Goal: Register for event/course

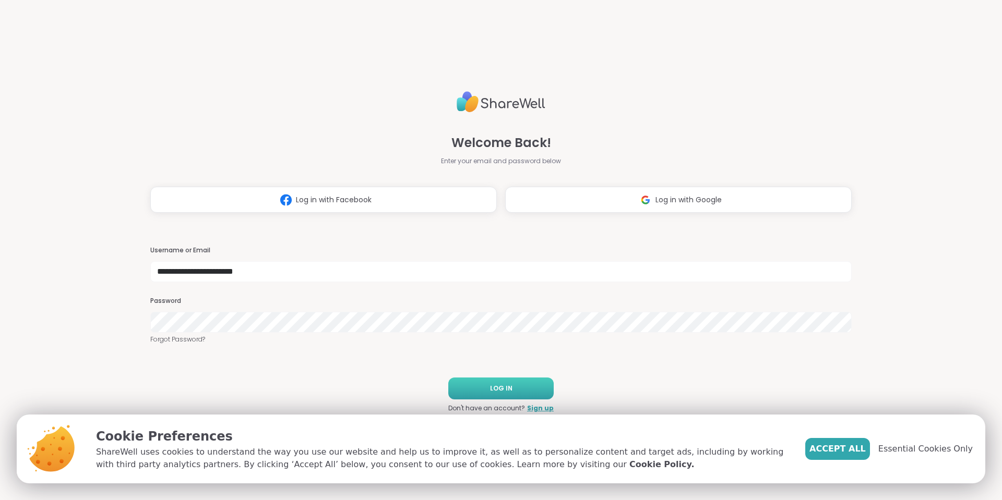
click at [504, 394] on button "LOG IN" at bounding box center [500, 389] width 105 height 22
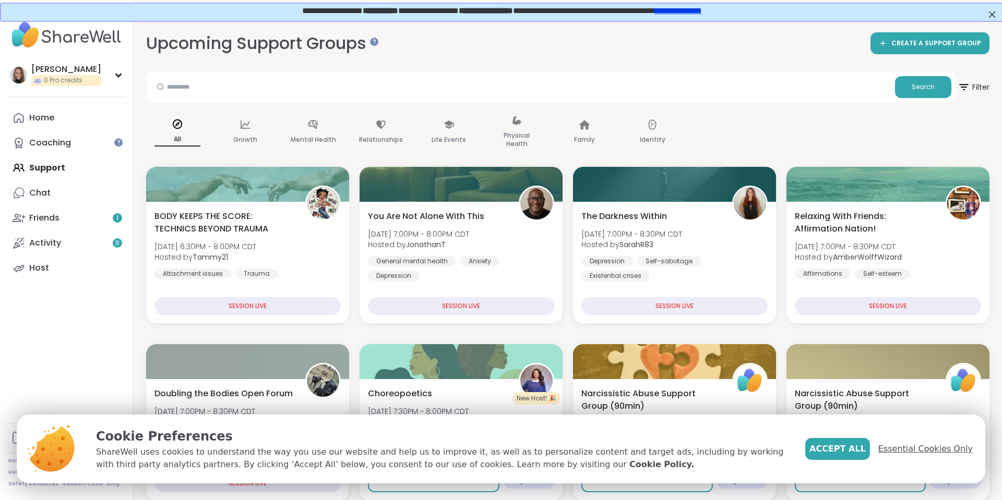
click at [908, 450] on span "Essential Cookies Only" at bounding box center [925, 449] width 94 height 13
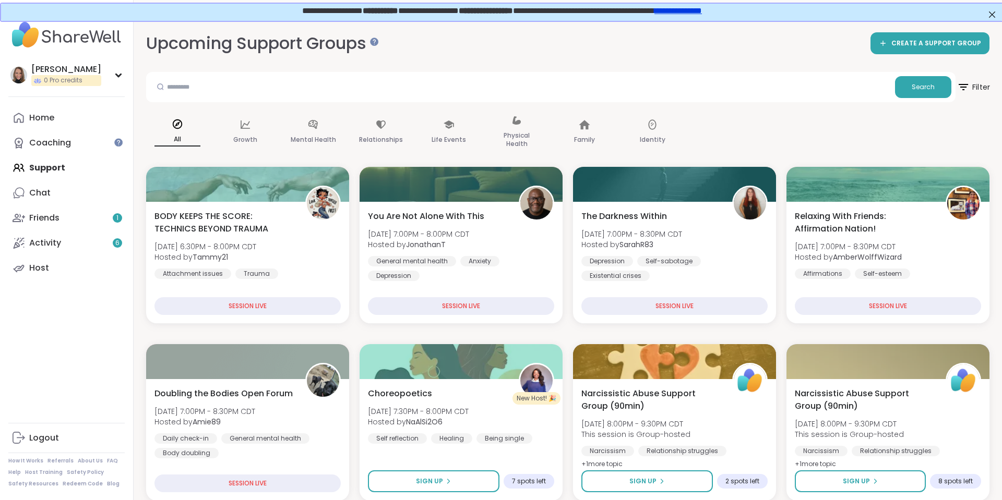
click at [975, 85] on span "Filter" at bounding box center [972, 87] width 33 height 26
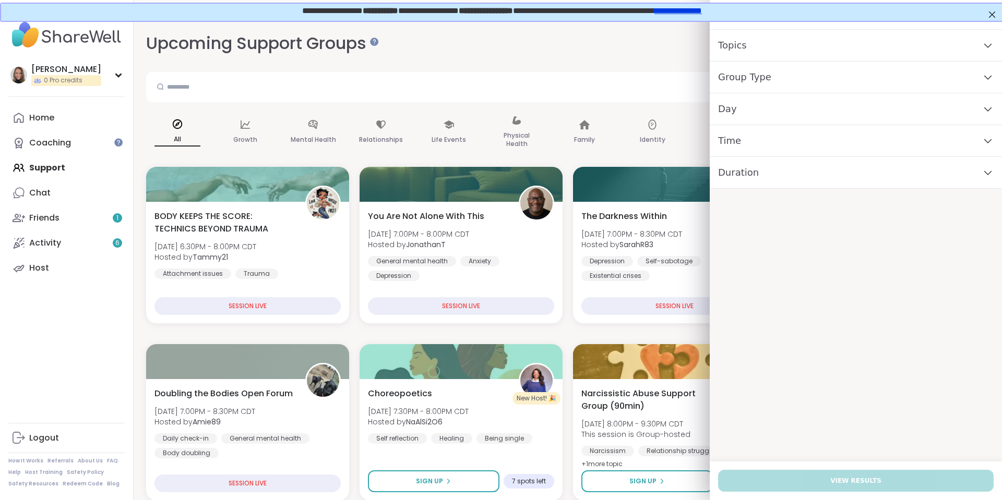
click at [794, 79] on div "Group Type" at bounding box center [856, 78] width 292 height 32
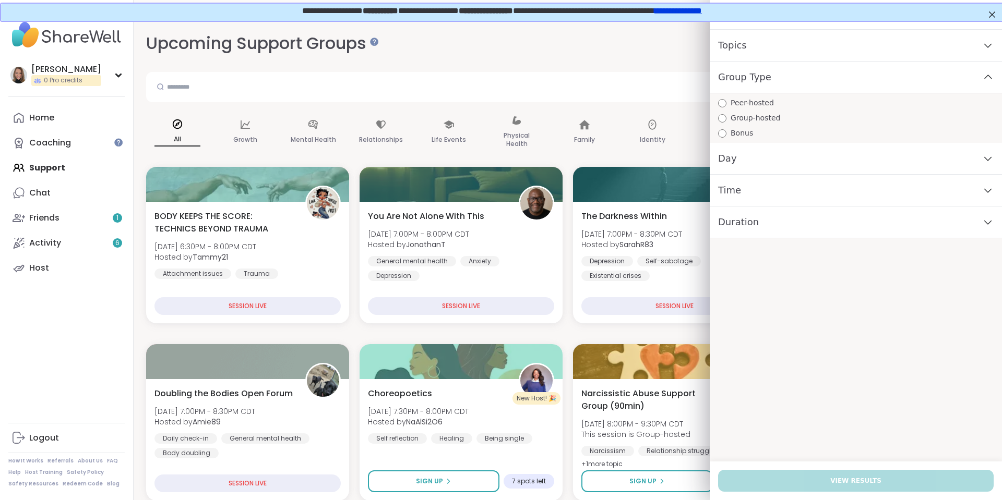
click at [761, 102] on span "Peer-hosted" at bounding box center [751, 103] width 43 height 11
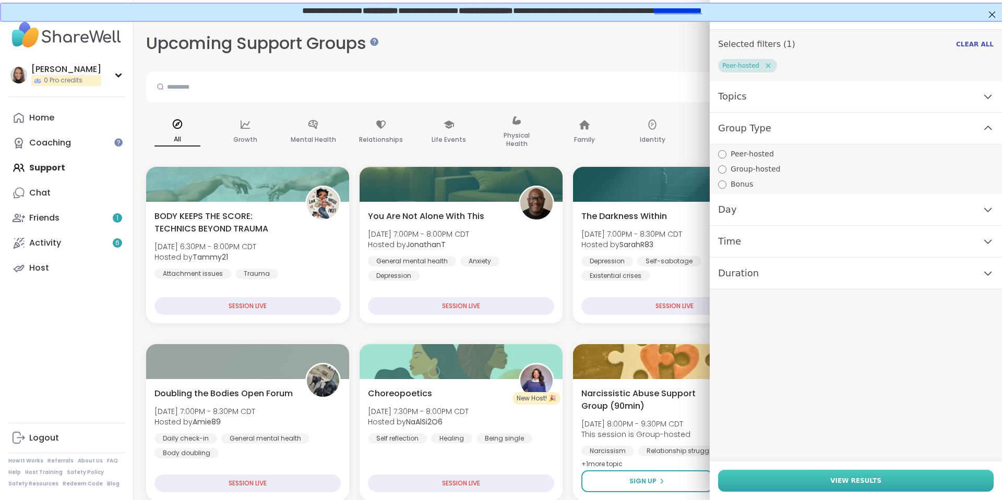
click at [831, 479] on button "View Results" at bounding box center [855, 481] width 275 height 22
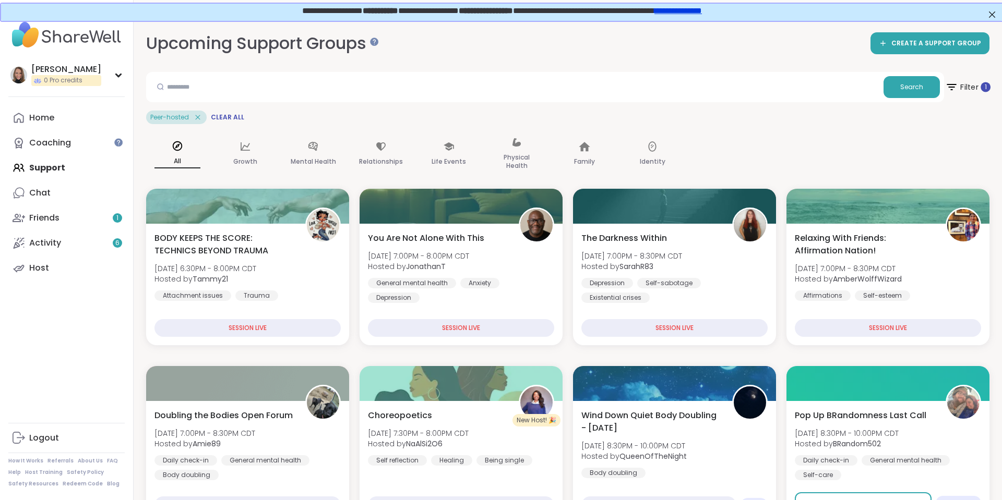
click at [962, 93] on span "Filter 1" at bounding box center [967, 87] width 45 height 26
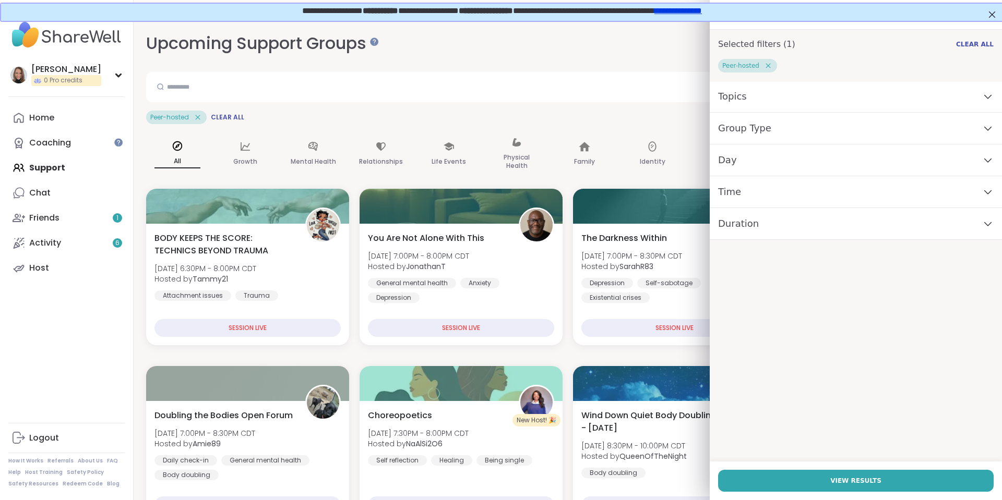
click at [912, 159] on div "Day" at bounding box center [856, 161] width 292 height 32
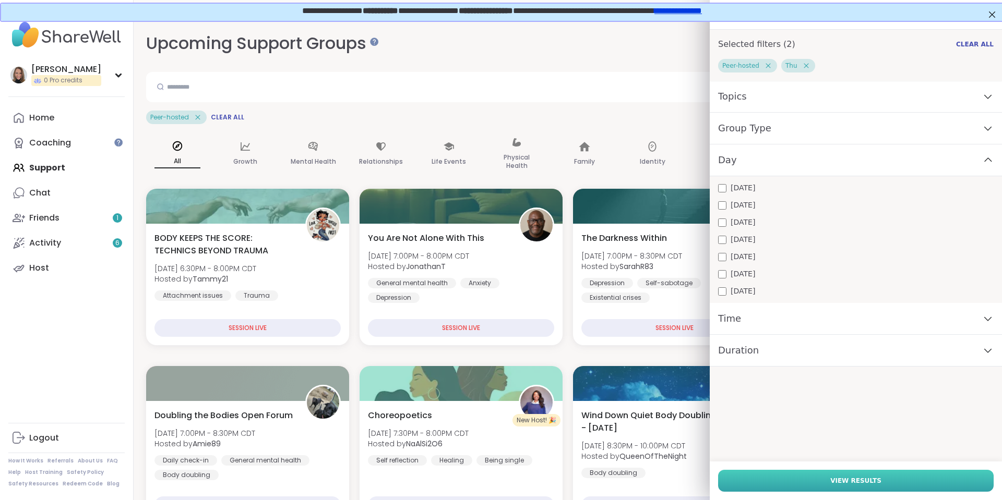
click at [781, 488] on button "View Results" at bounding box center [855, 481] width 275 height 22
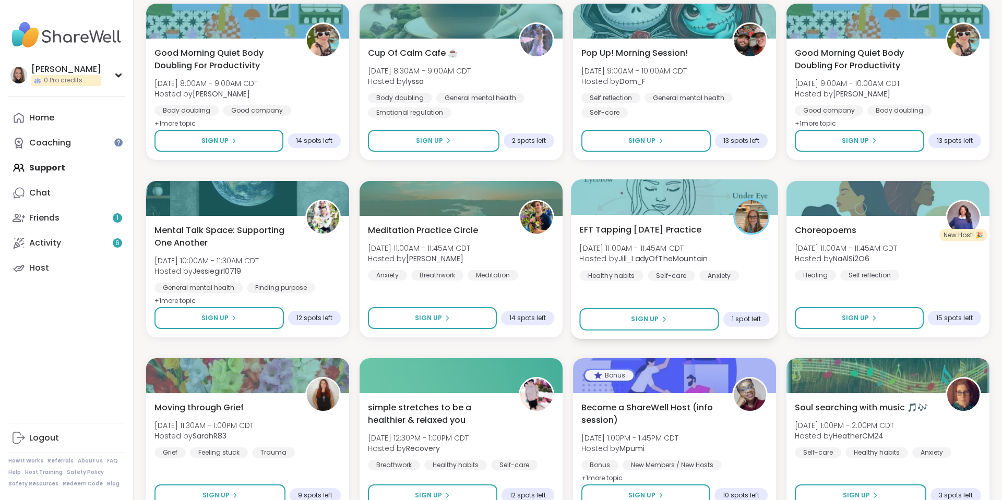
scroll to position [359, 0]
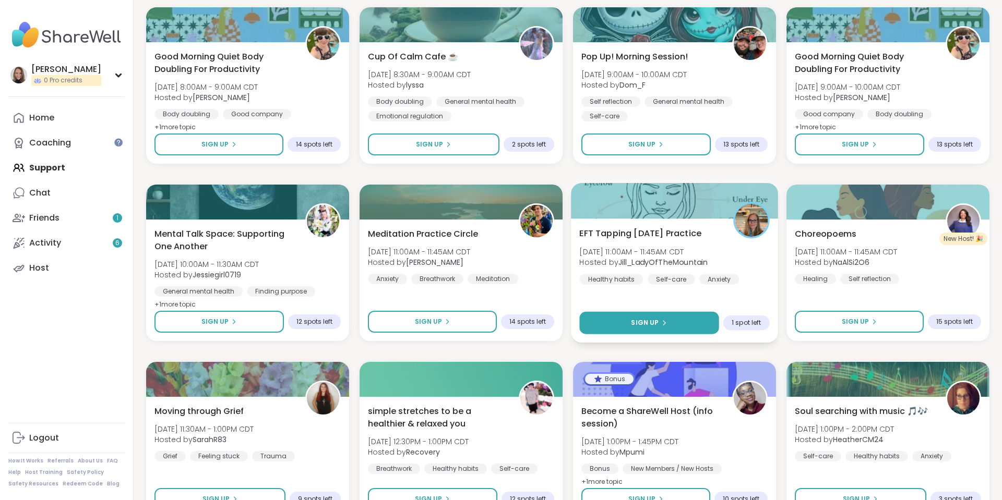
click at [622, 329] on button "Sign Up" at bounding box center [648, 323] width 139 height 22
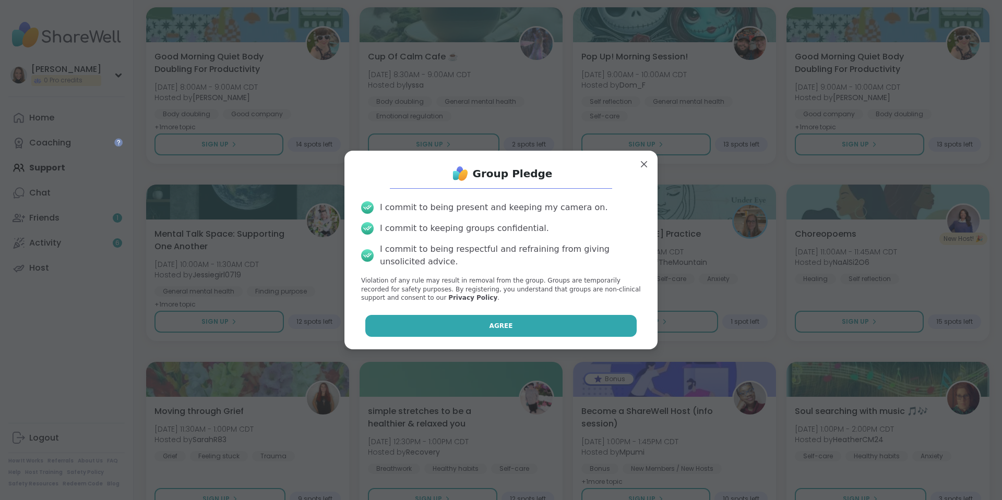
click at [581, 324] on button "Agree" at bounding box center [501, 326] width 272 height 22
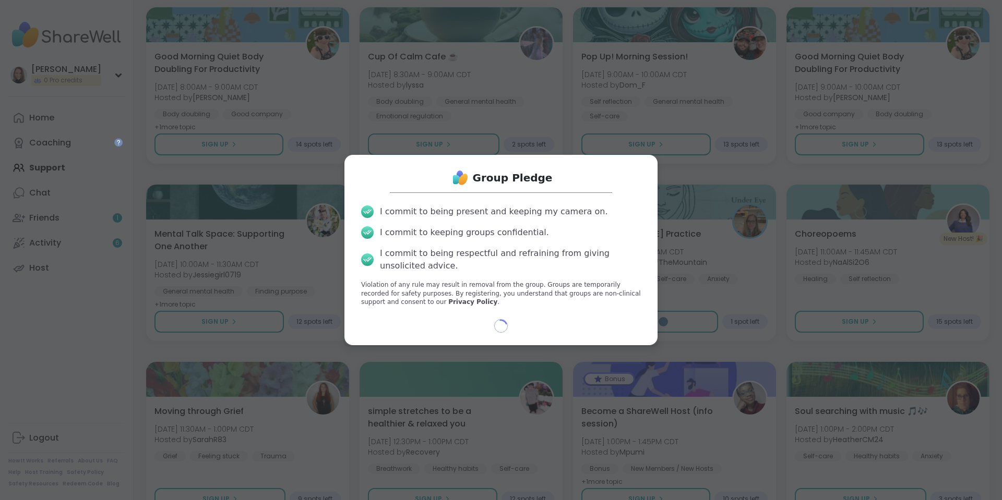
select select "**"
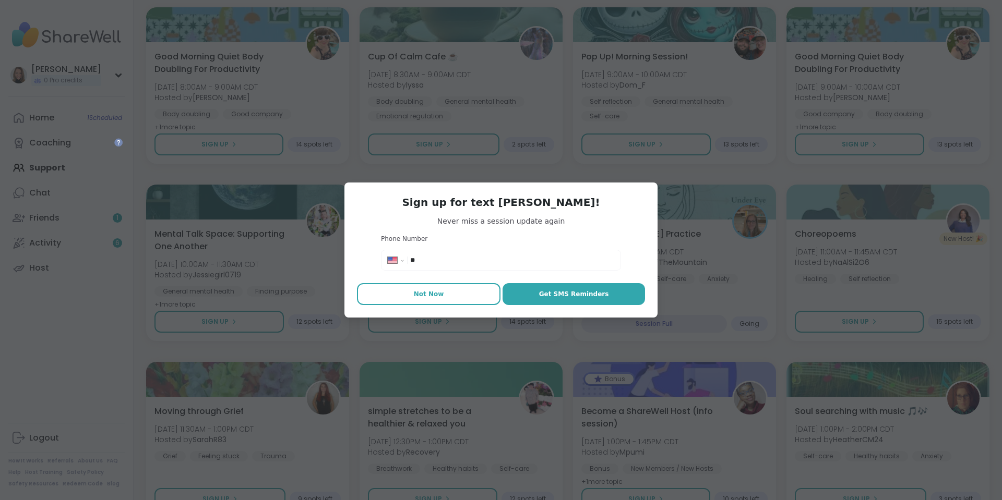
click at [463, 296] on button "Not Now" at bounding box center [428, 294] width 143 height 22
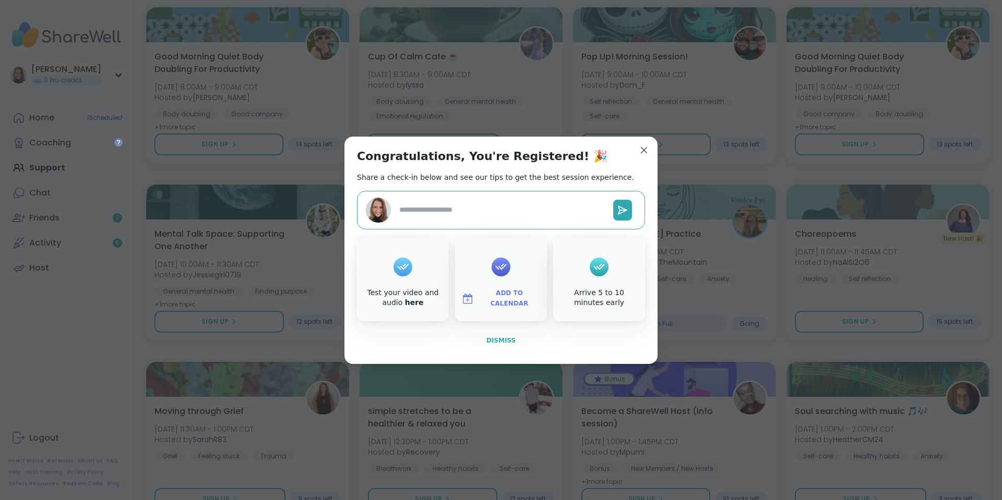
click at [495, 344] on span "Dismiss" at bounding box center [500, 340] width 29 height 7
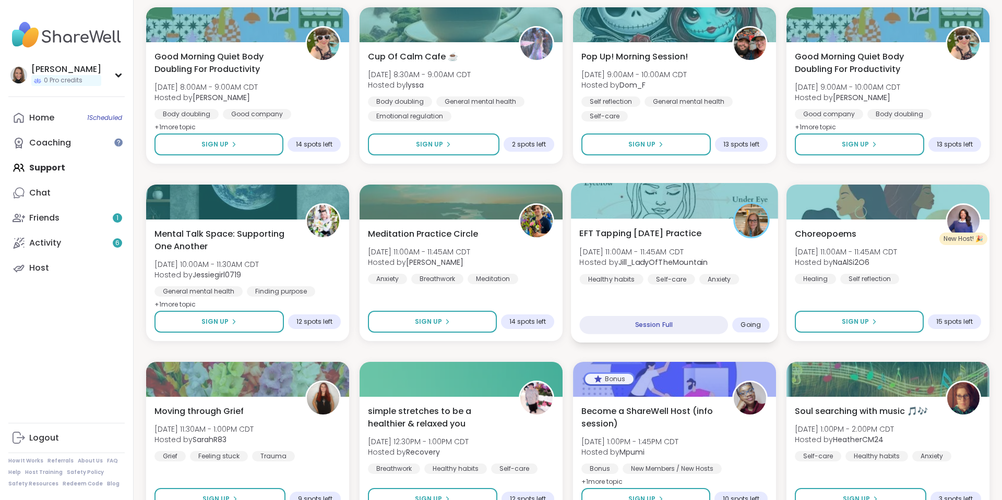
drag, startPoint x: 577, startPoint y: 233, endPoint x: 703, endPoint y: 252, distance: 128.2
click at [703, 252] on div "EFT Tapping [DATE] Practice [DATE] 11:00AM - 11:45AM CDT Hosted by [PERSON_NAME…" at bounding box center [674, 281] width 207 height 124
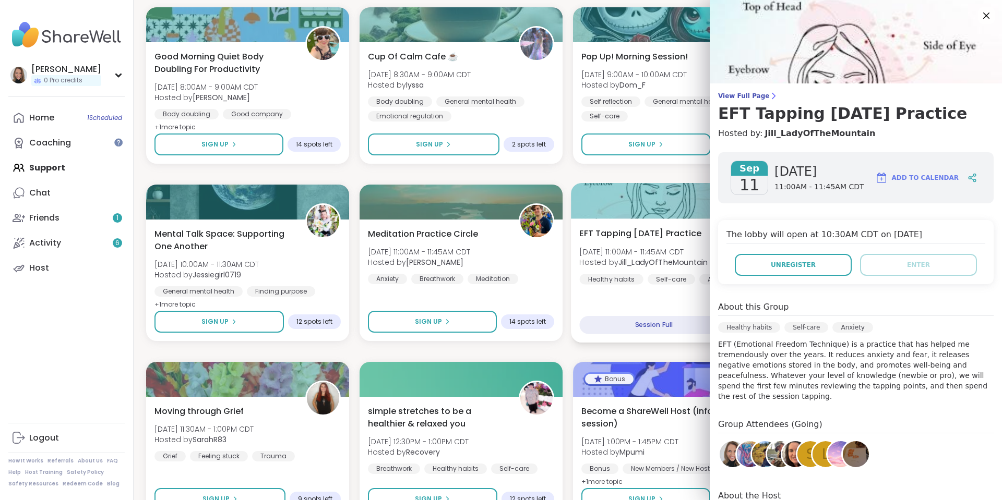
copy div "EFT Tapping [DATE] Practice [DATE] 11:00AM - 11:45AM CDT"
